Goal: Task Accomplishment & Management: Complete application form

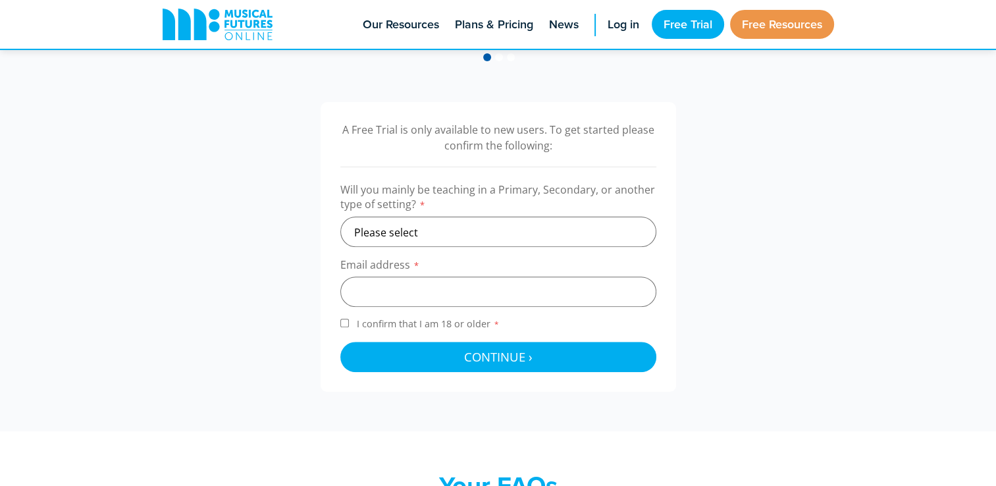
scroll to position [381, 0]
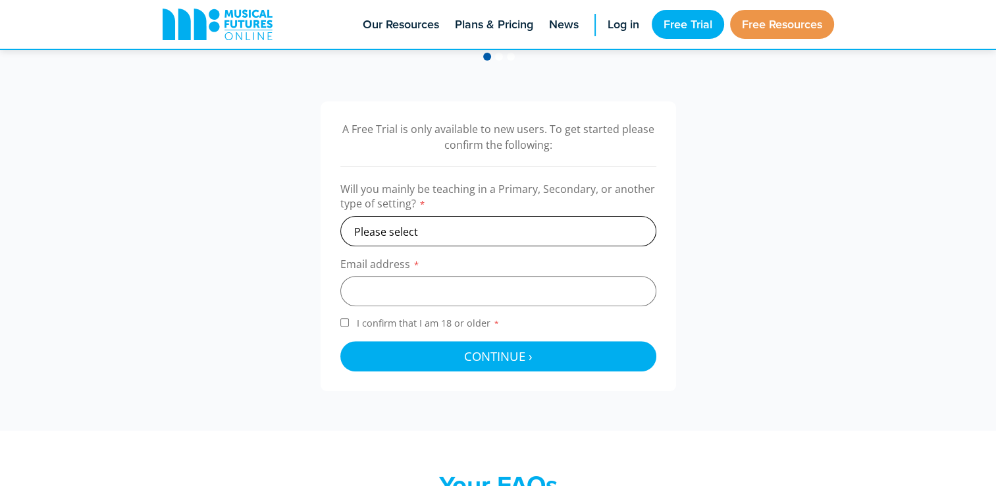
click at [471, 231] on select "Please select Primary Secondary Other" at bounding box center [498, 231] width 316 height 30
select select "primary"
click at [340, 216] on select "Please select Primary Secondary Other" at bounding box center [498, 231] width 316 height 30
click at [407, 288] on input "email" at bounding box center [498, 291] width 316 height 30
type input "22604767@micstudent.mic.ul.ie"
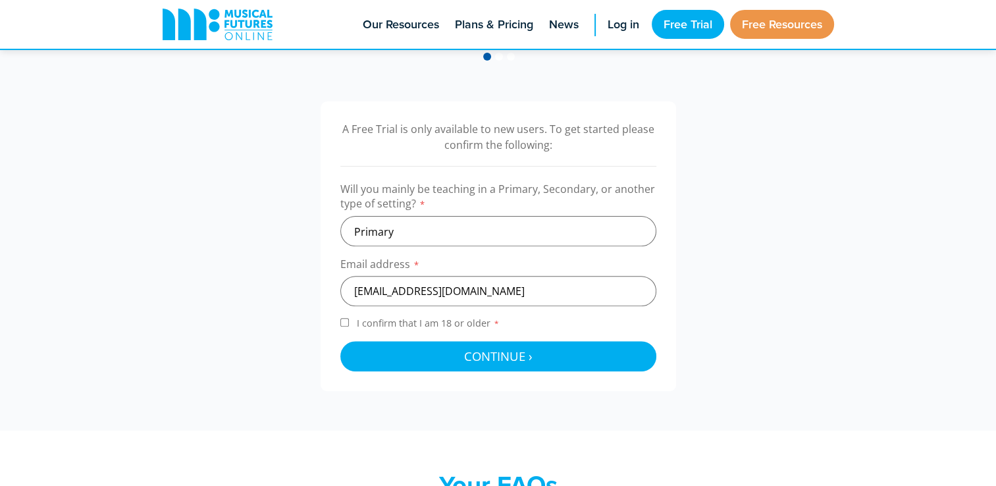
click at [344, 319] on input "I confirm that I am 18 or older *" at bounding box center [344, 322] width 9 height 9
checkbox input "true"
click at [456, 371] on div "A Free Trial is only available to new users. To get started please confirm the …" at bounding box center [498, 246] width 355 height 290
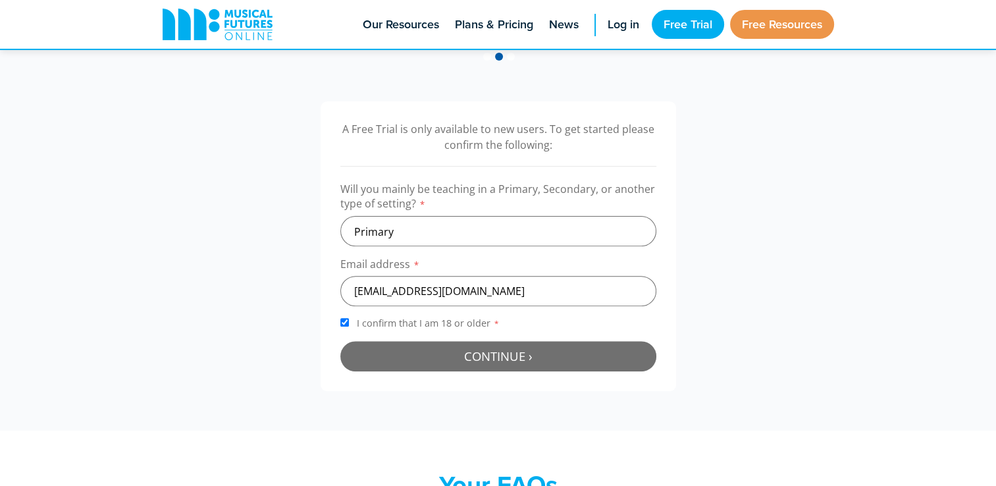
click at [492, 352] on span "Continue ›" at bounding box center [498, 356] width 68 height 16
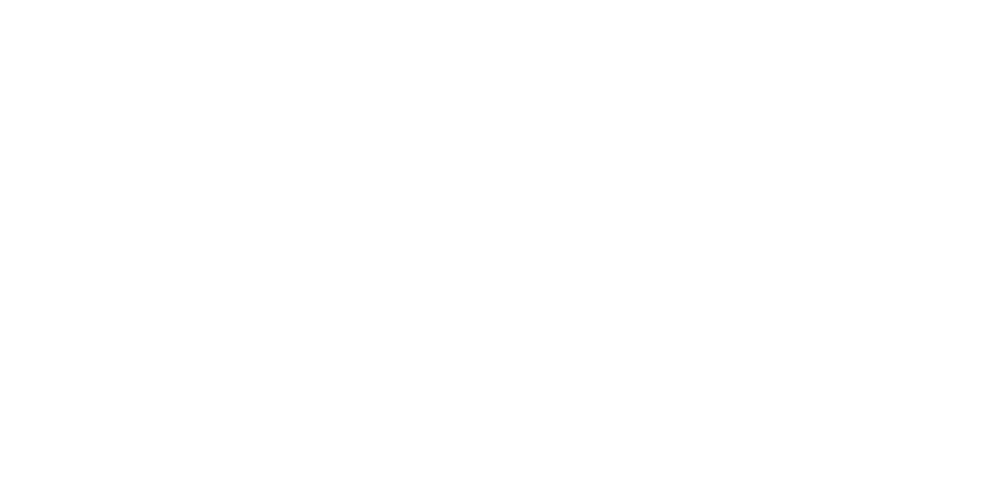
scroll to position [430, 0]
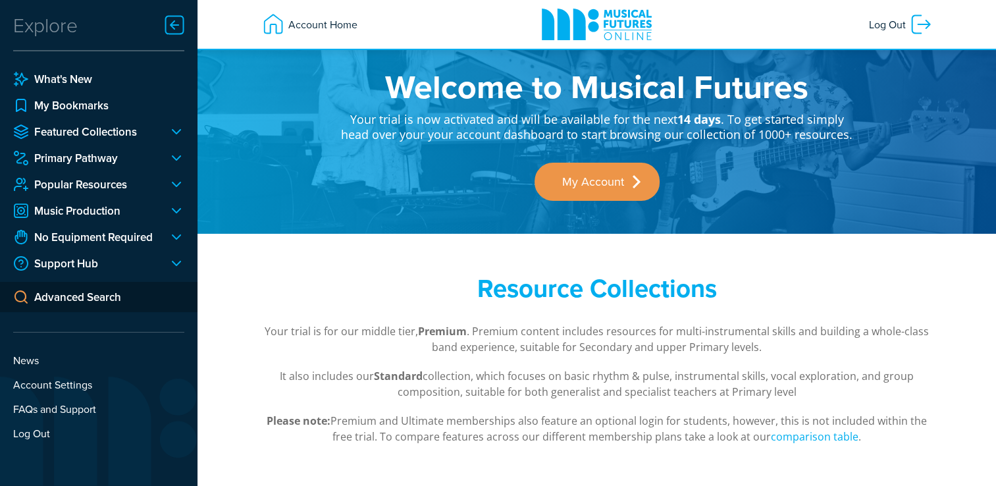
scroll to position [9, 0]
